Goal: Task Accomplishment & Management: Use online tool/utility

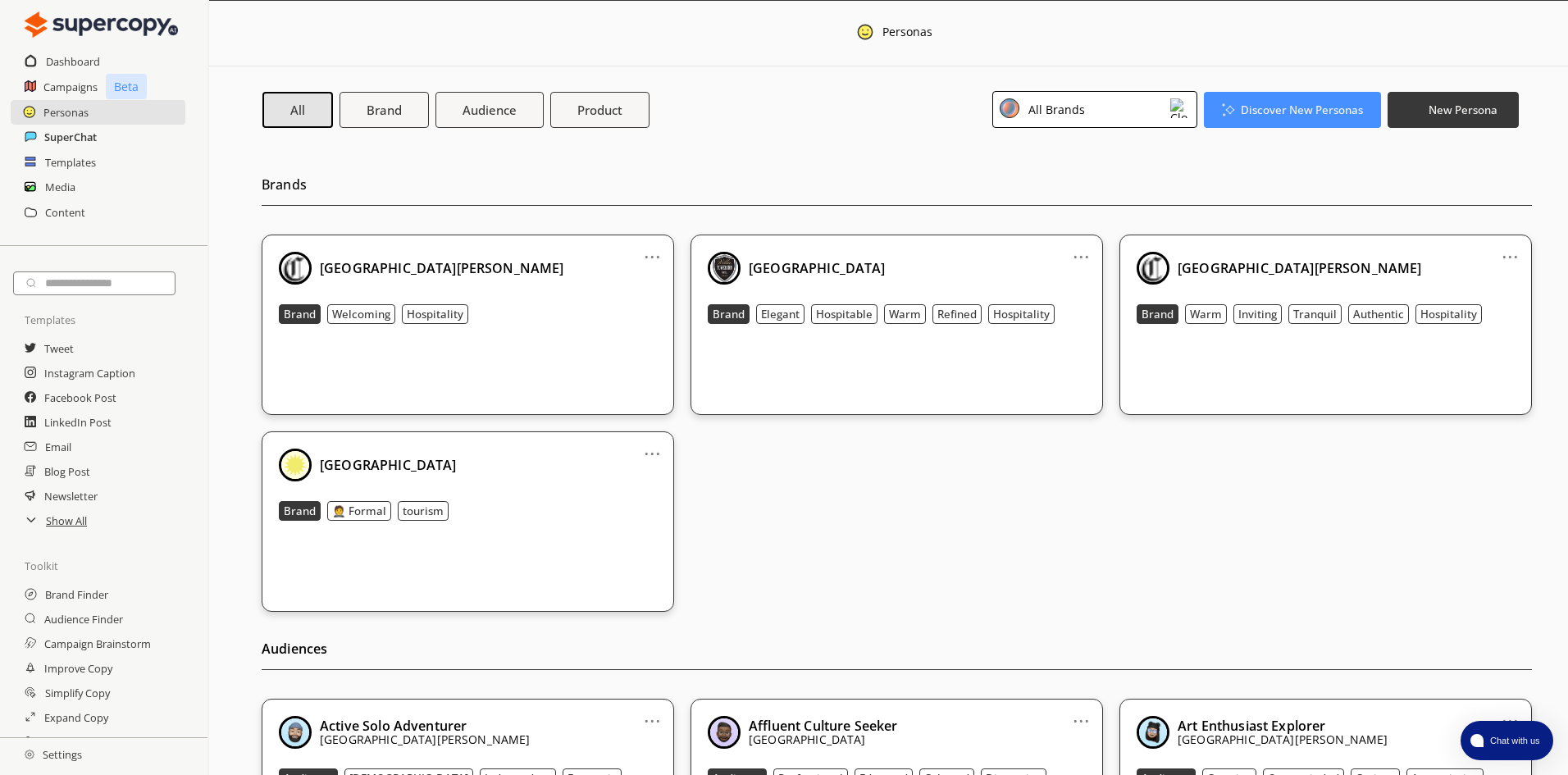
click at [57, 137] on h2 "SuperChat" at bounding box center [70, 136] width 52 height 25
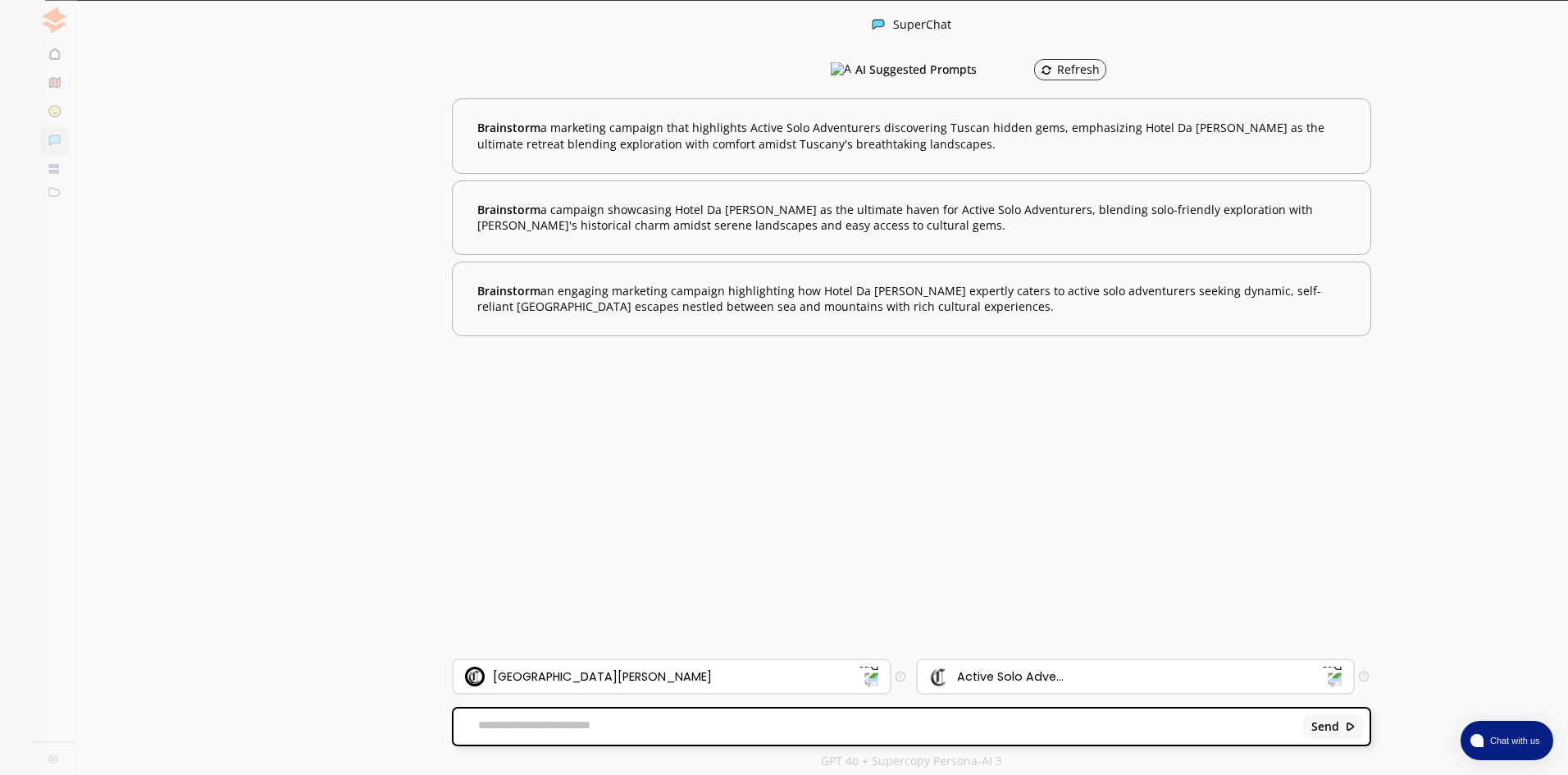
scroll to position [1, 0]
click at [577, 739] on div "Send" at bounding box center [912, 726] width 916 height 36
click at [577, 729] on textarea at bounding box center [875, 725] width 843 height 16
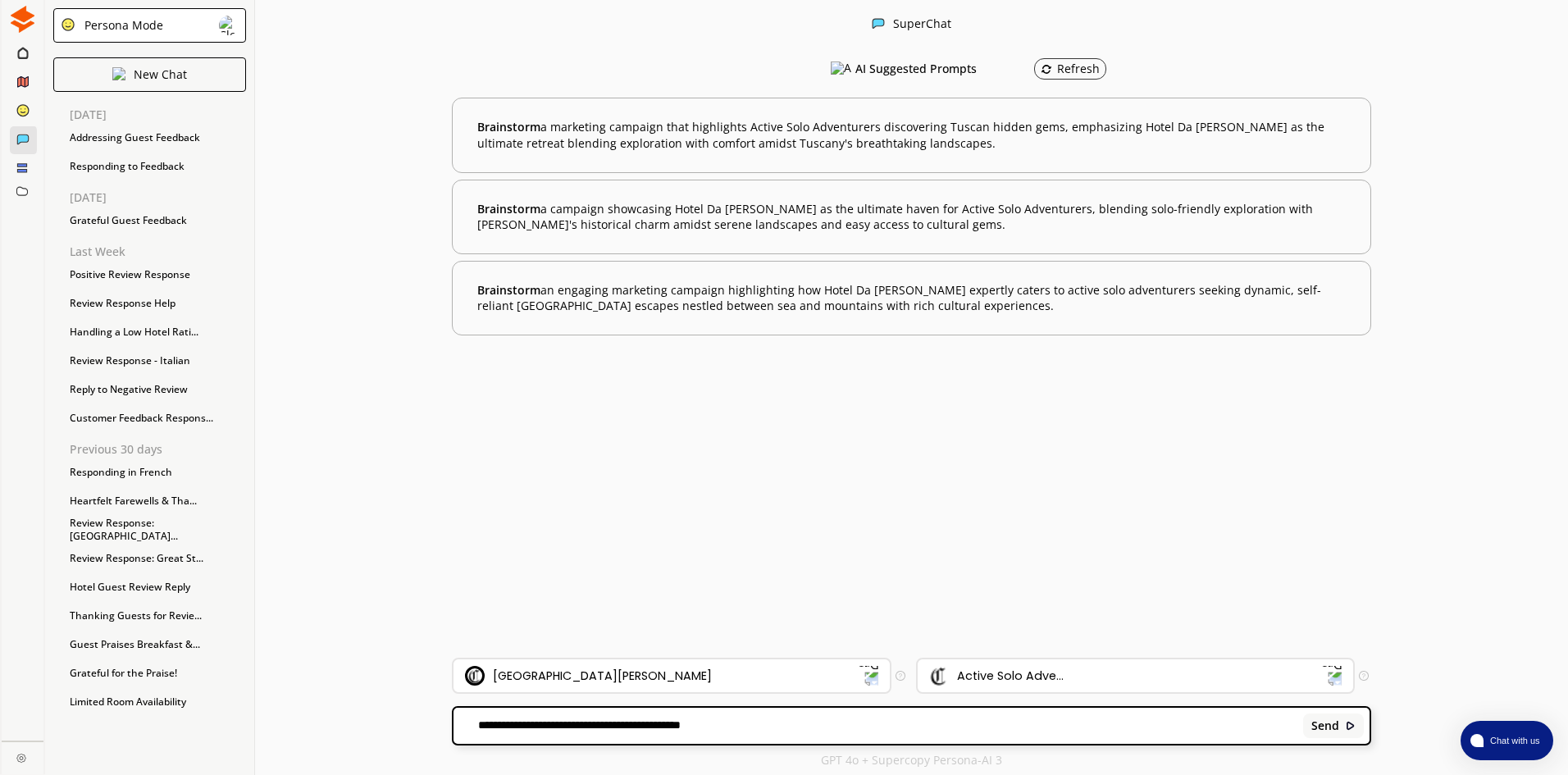
paste textarea "**********"
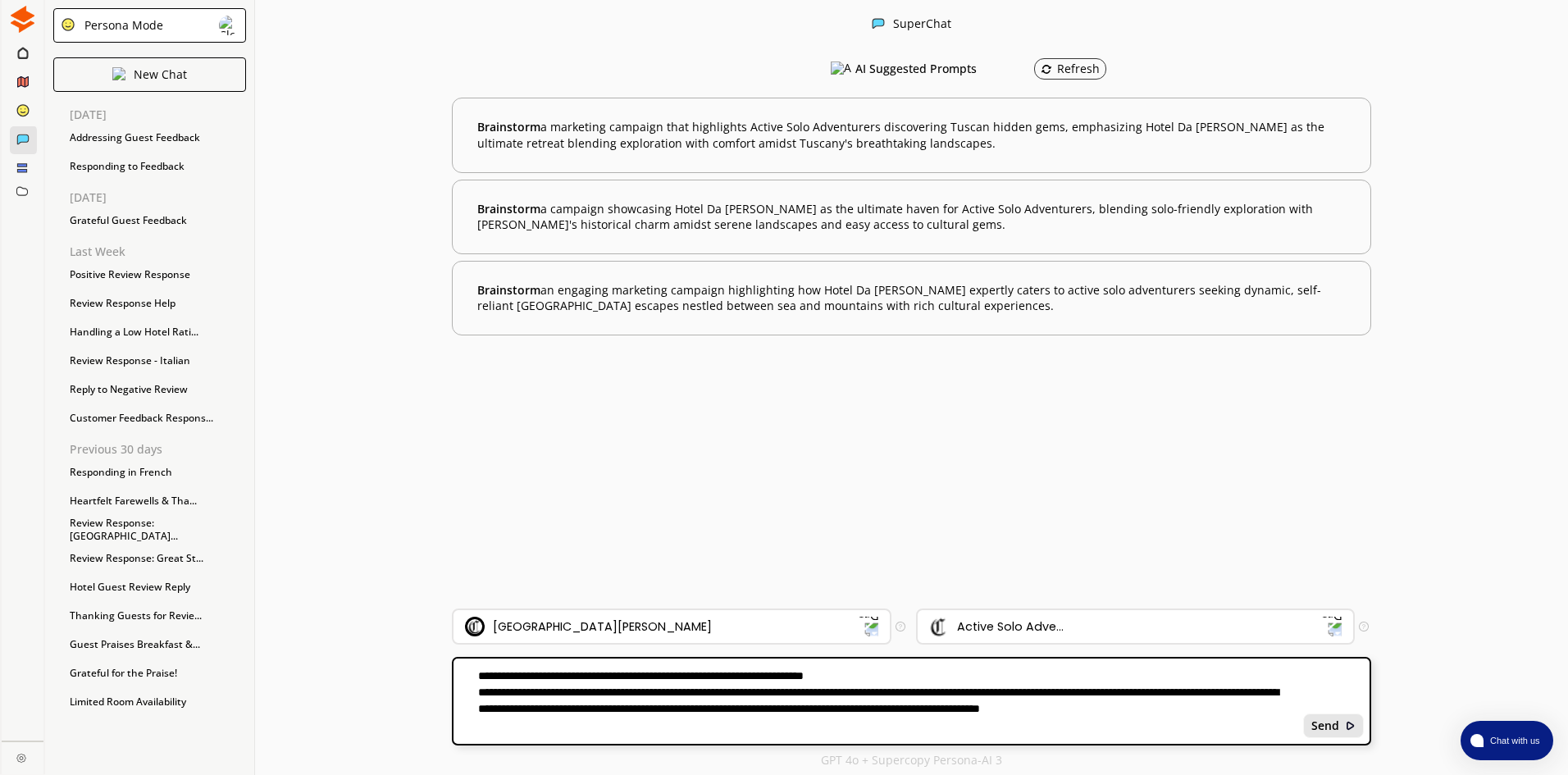
type textarea "**********"
click at [1333, 727] on b "Send" at bounding box center [1324, 725] width 28 height 13
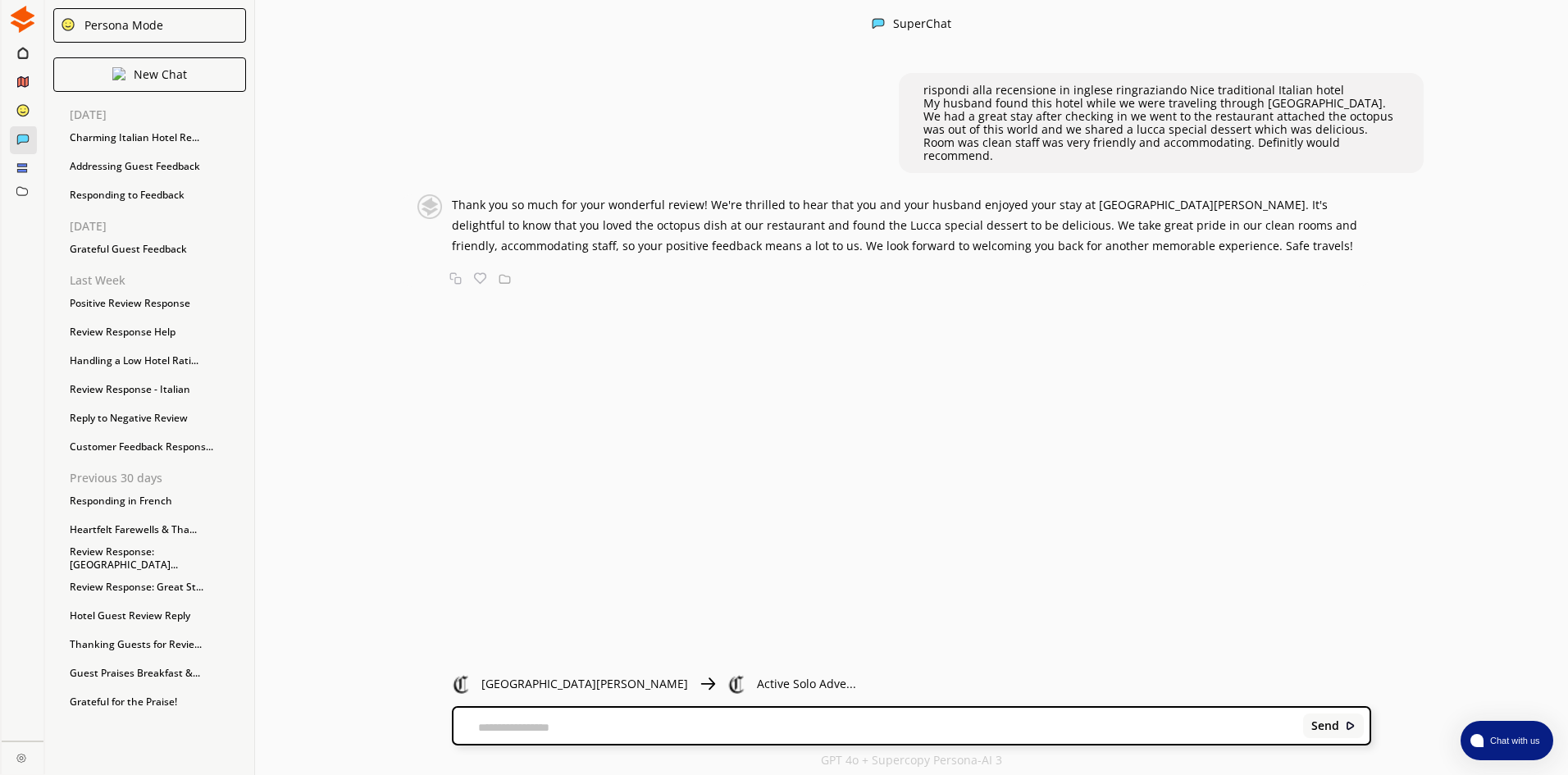
scroll to position [0, 0]
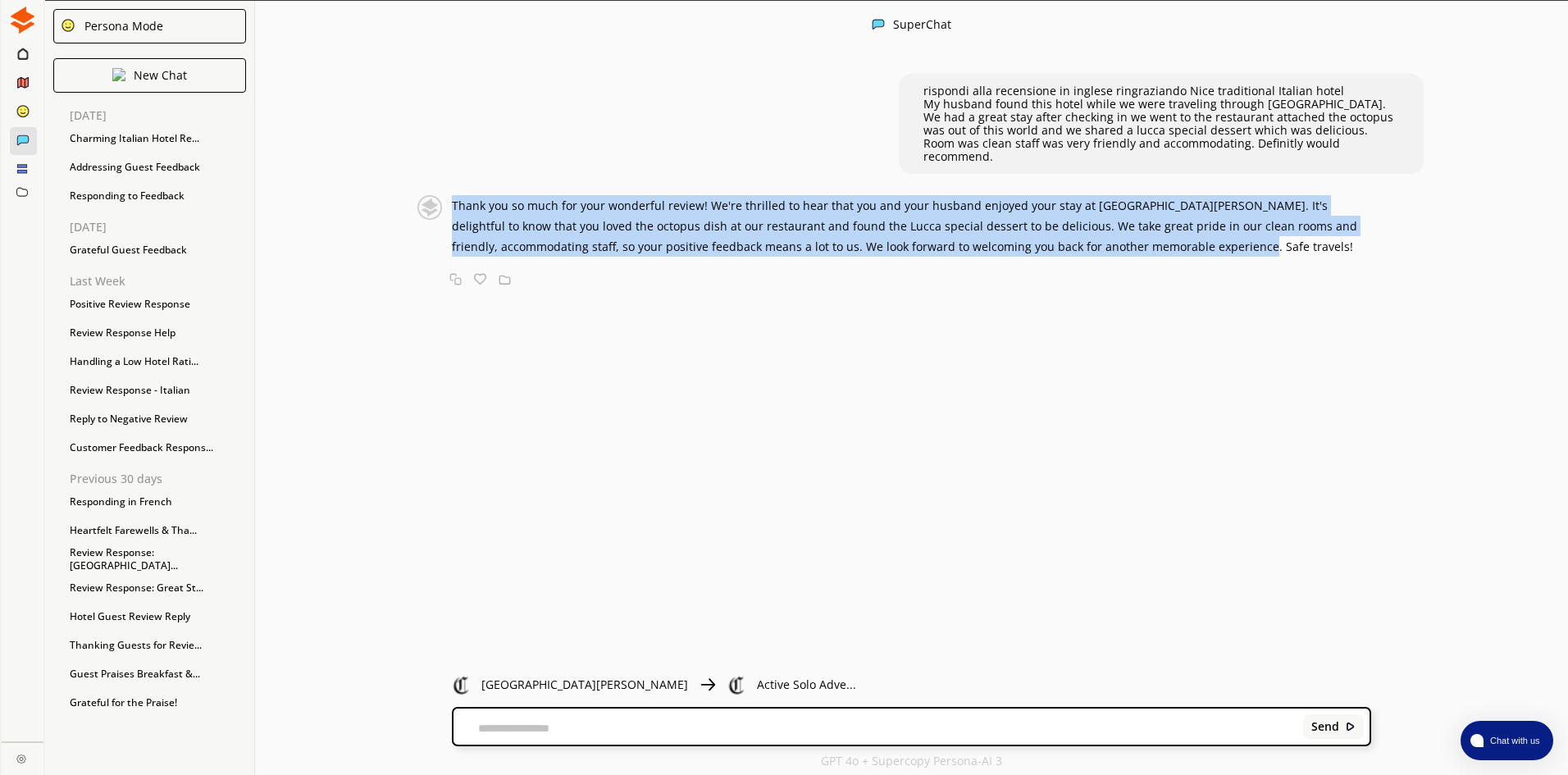
drag, startPoint x: 461, startPoint y: 193, endPoint x: 1184, endPoint y: 246, distance: 724.9
click at [1184, 246] on div "Thank you so much for your wonderful review! We're thrilled to hear that you an…" at bounding box center [886, 241] width 972 height 92
copy span "Thank you so much for your wonderful review! We're thrilled to hear that you an…"
